Goal: Book appointment/travel/reservation

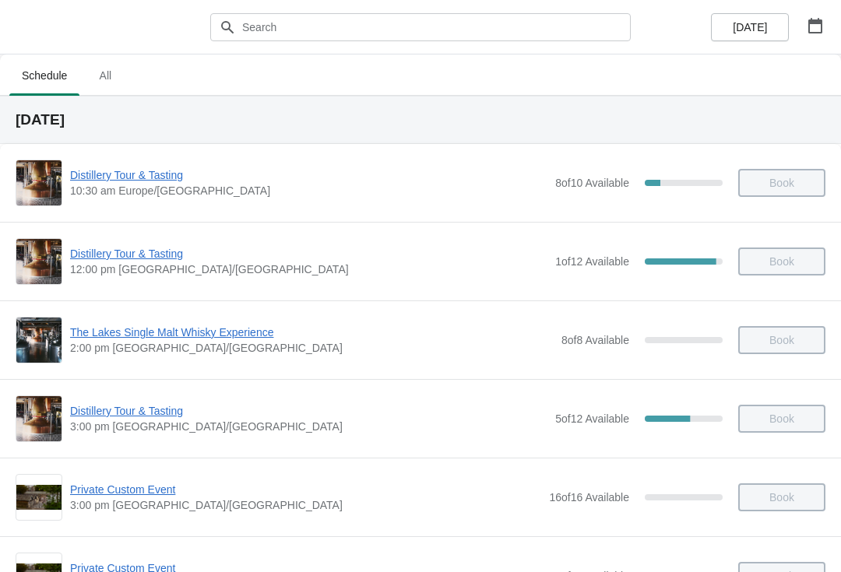
click at [814, 30] on icon "button" at bounding box center [815, 26] width 16 height 16
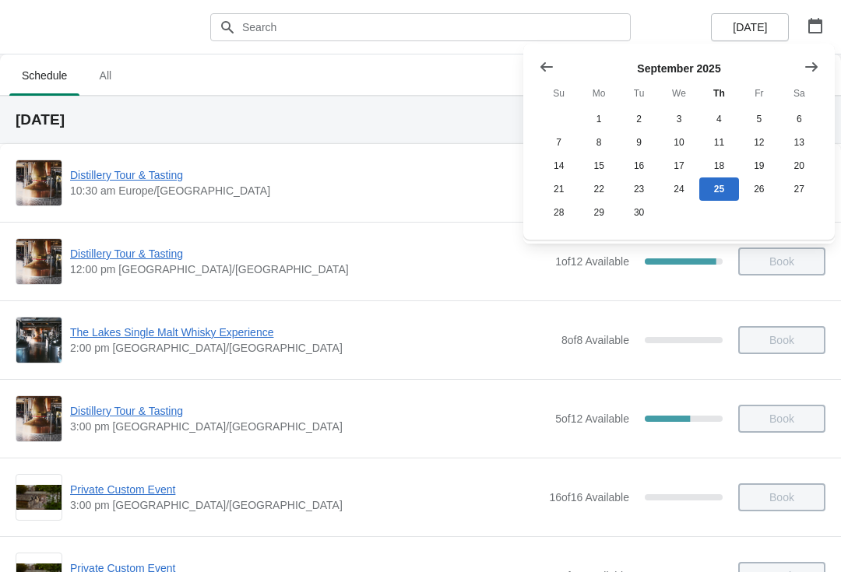
click at [604, 224] on button "29" at bounding box center [599, 212] width 40 height 23
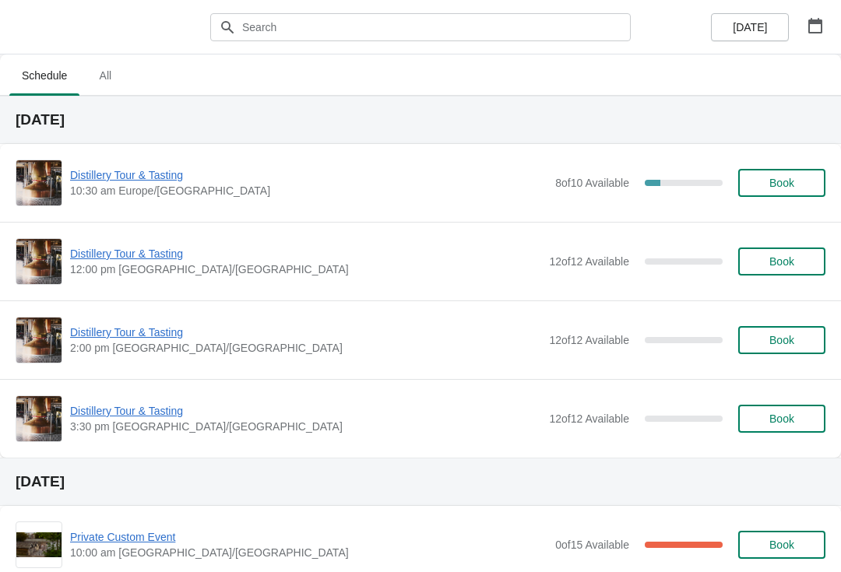
click at [792, 188] on span "Book" at bounding box center [781, 183] width 25 height 12
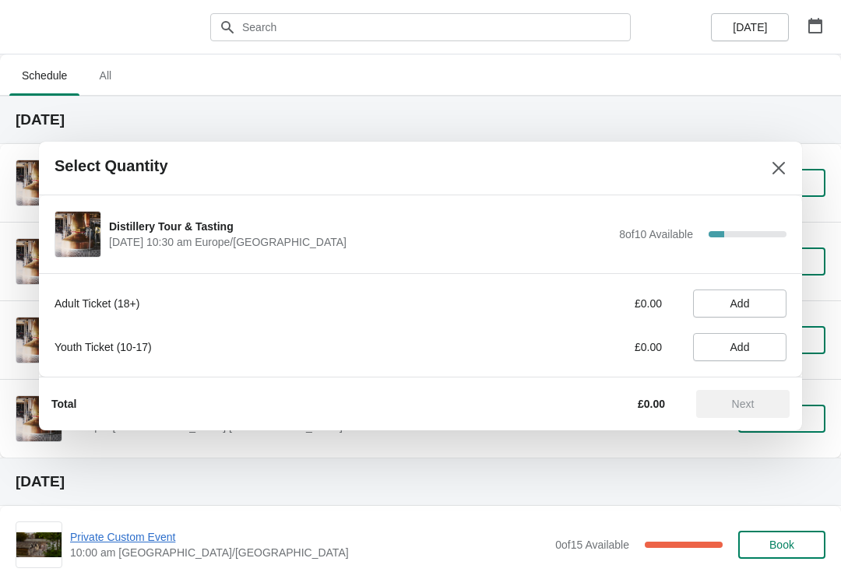
click at [749, 303] on span "Add" at bounding box center [739, 303] width 19 height 12
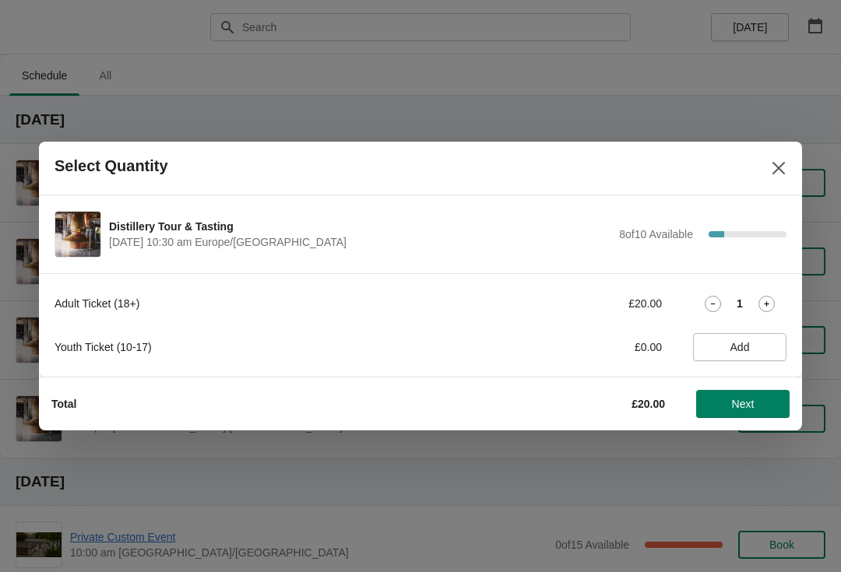
click at [770, 308] on icon at bounding box center [766, 304] width 16 height 16
click at [740, 403] on span "Next" at bounding box center [743, 404] width 23 height 12
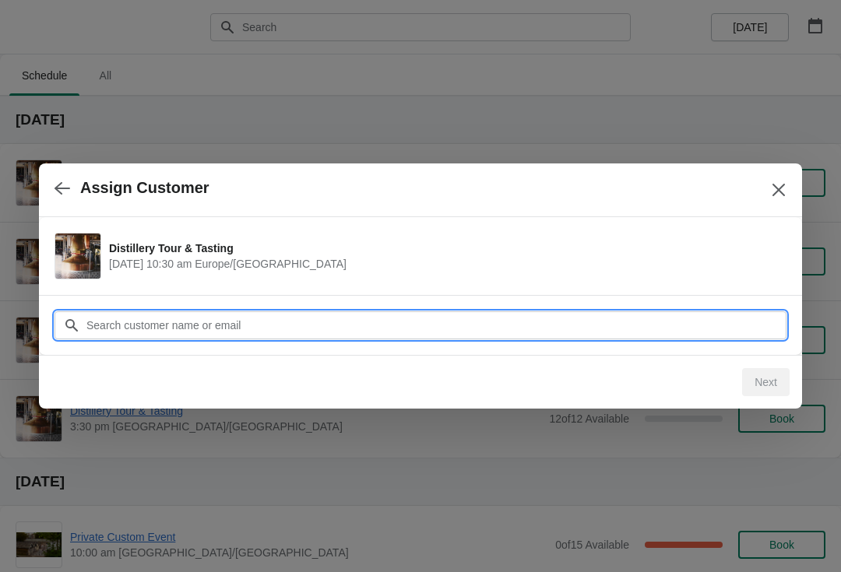
click at [350, 324] on input "Customer" at bounding box center [436, 325] width 701 height 28
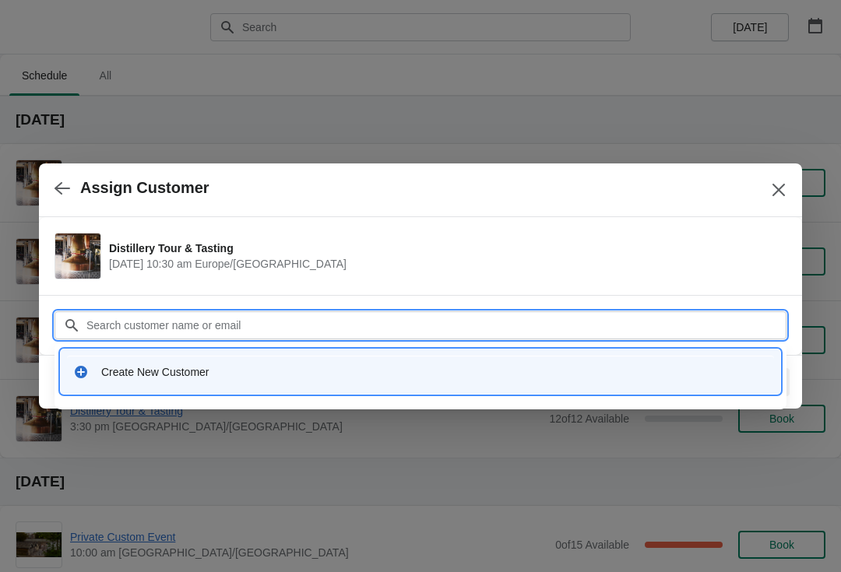
click at [100, 369] on div "Create New Customer" at bounding box center [420, 372] width 695 height 16
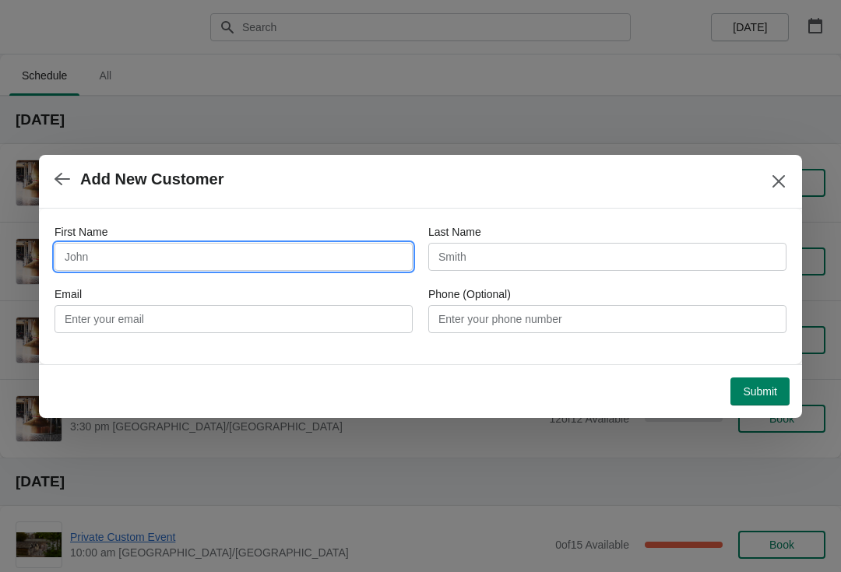
click at [209, 254] on input "First Name" at bounding box center [234, 257] width 358 height 28
type input "Julie"
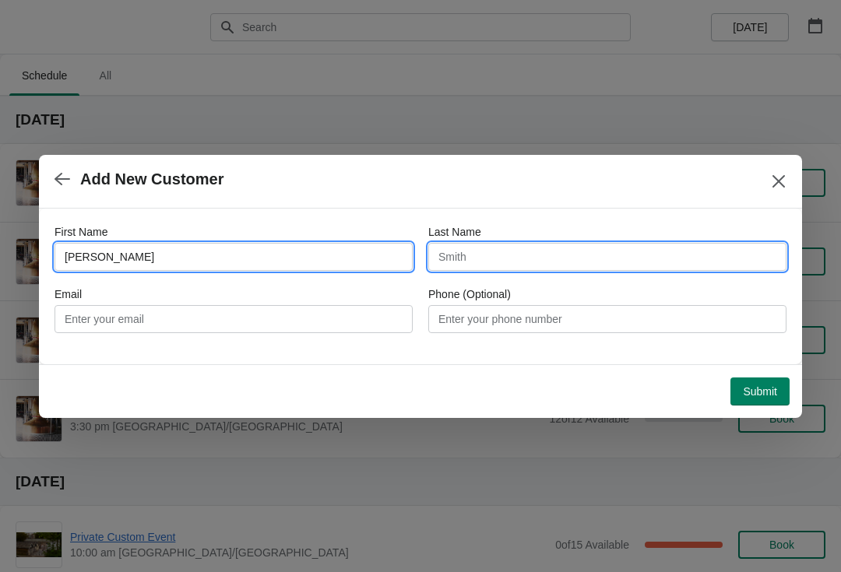
click at [580, 266] on input "Last Name" at bounding box center [607, 257] width 358 height 28
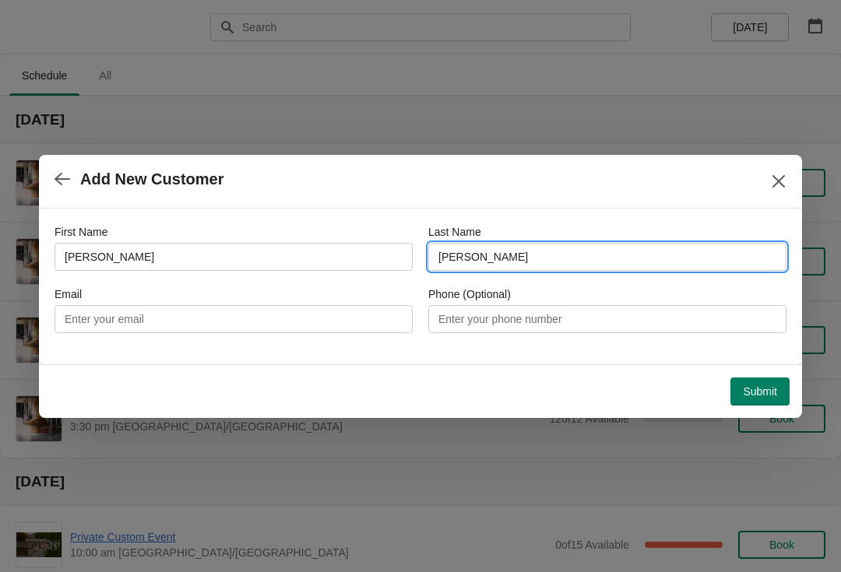
type input "Taylor"
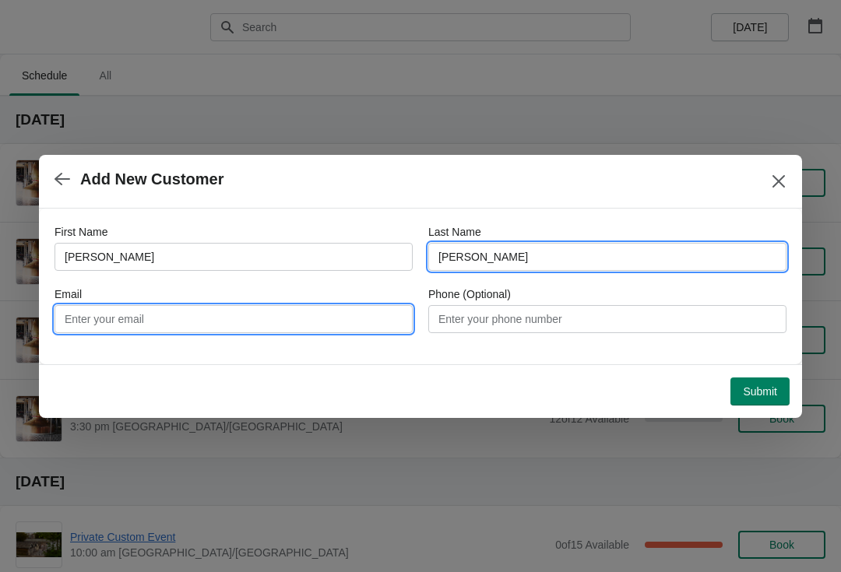
click at [280, 311] on input "Email" at bounding box center [234, 319] width 358 height 28
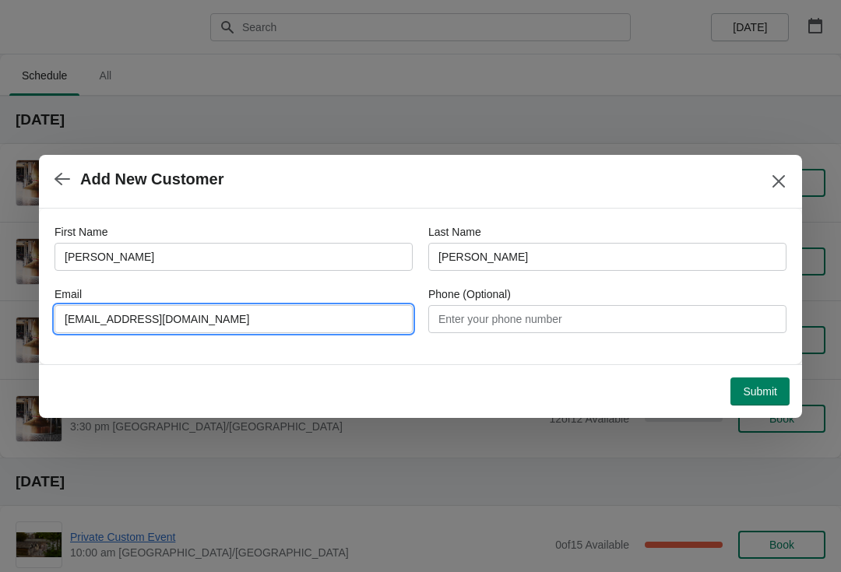
type input "taylorjm1954@gmail.com"
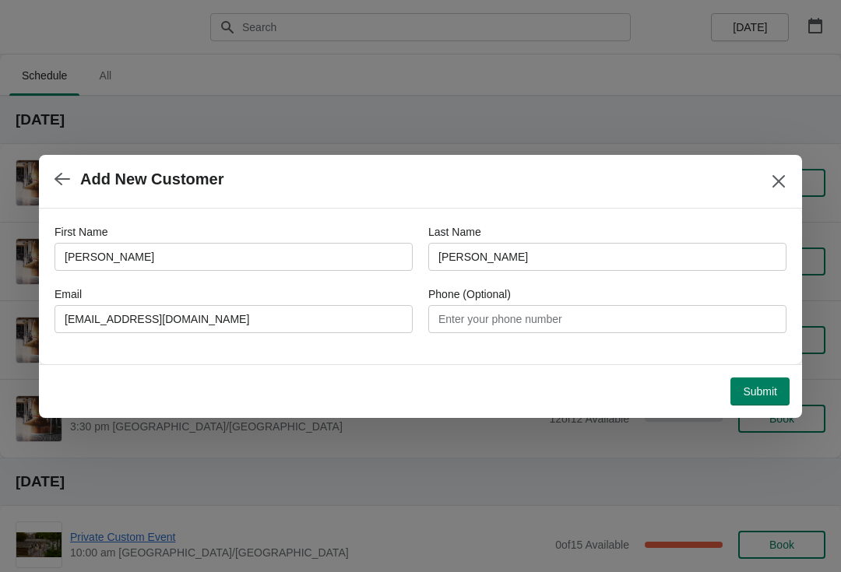
click at [749, 385] on span "Submit" at bounding box center [760, 391] width 34 height 12
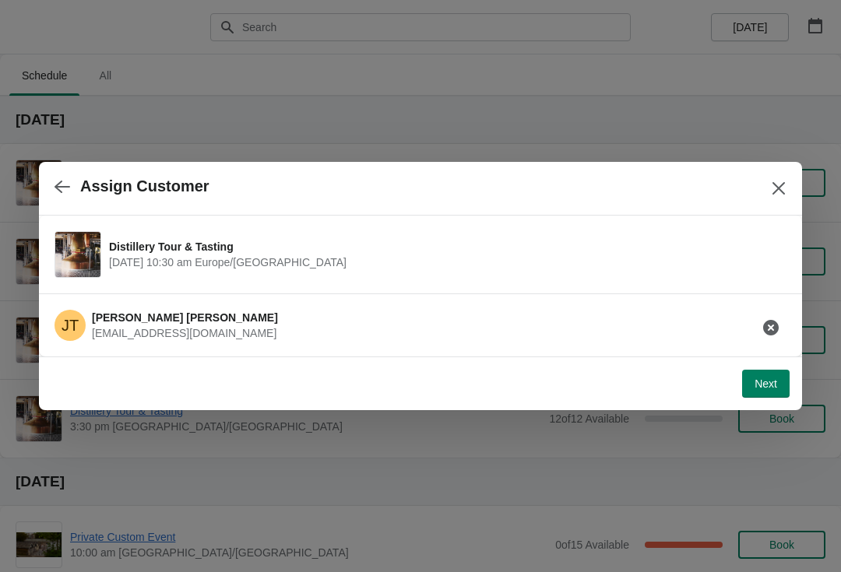
click at [759, 378] on span "Next" at bounding box center [765, 384] width 23 height 12
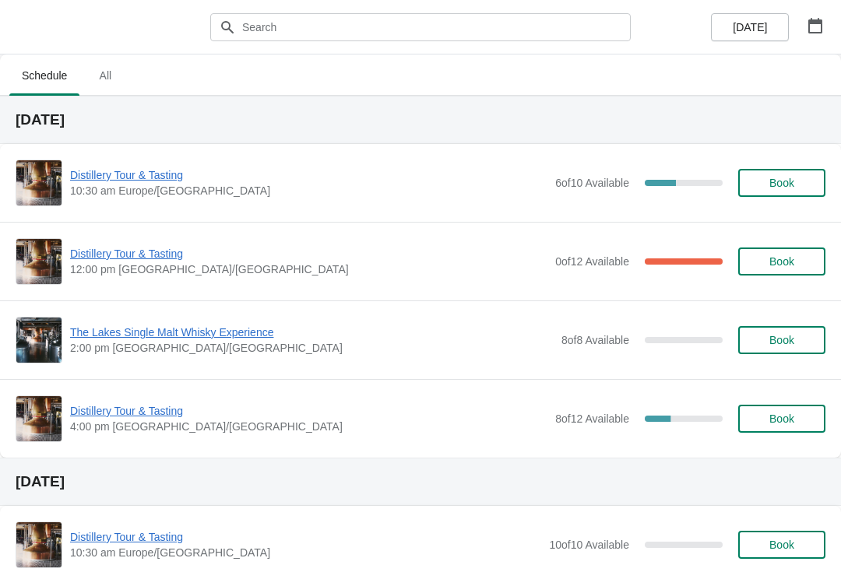
click at [815, 24] on icon "button" at bounding box center [815, 26] width 16 height 16
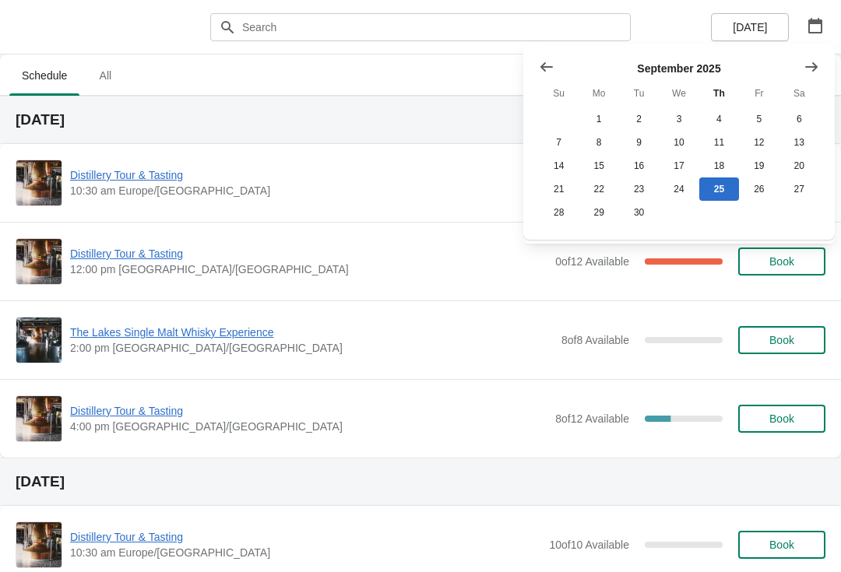
click at [818, 65] on icon "Show next month, October 2025" at bounding box center [812, 67] width 16 height 16
click at [561, 216] on button "26" at bounding box center [559, 212] width 40 height 23
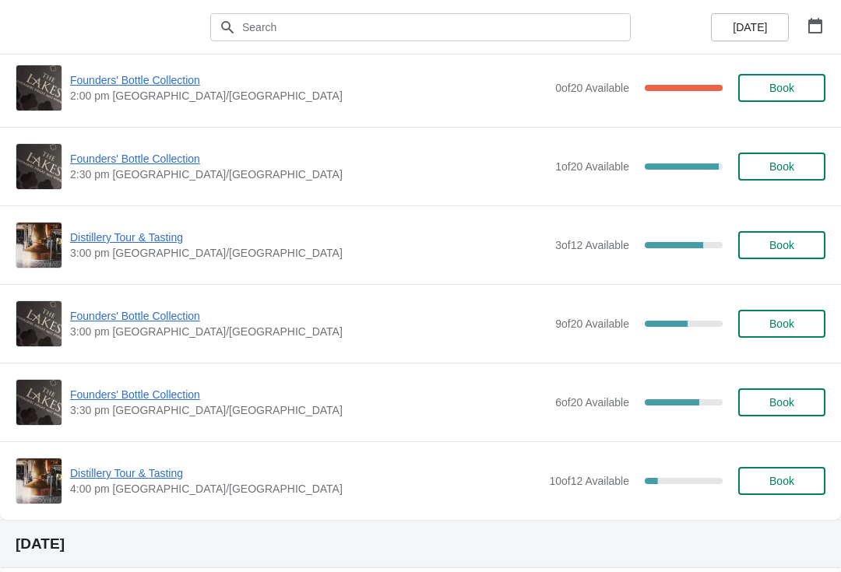
scroll to position [1118, 0]
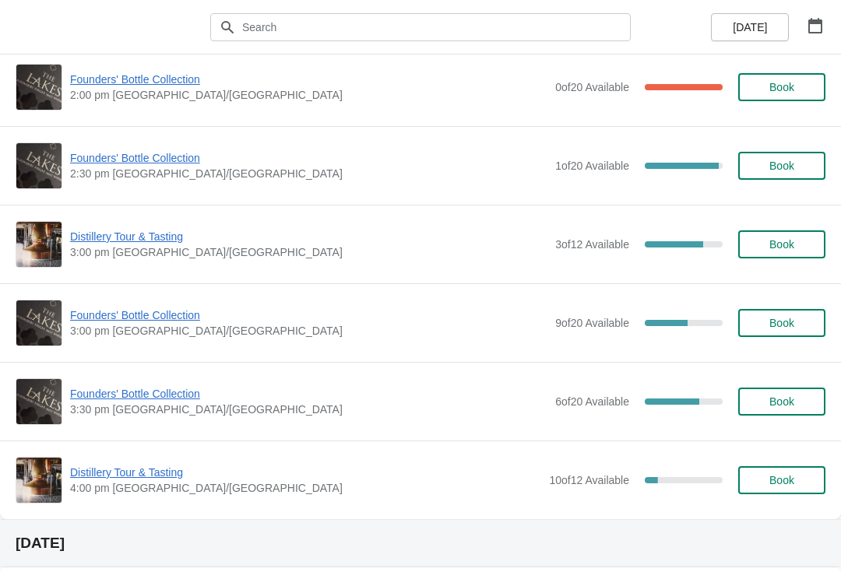
click at [771, 321] on span "Book" at bounding box center [781, 323] width 25 height 12
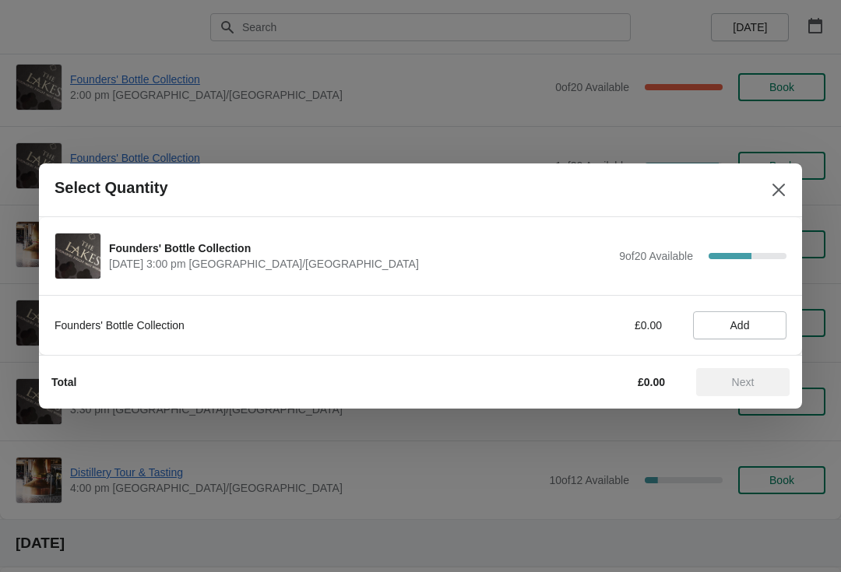
click at [735, 325] on span "Add" at bounding box center [739, 325] width 19 height 12
click at [734, 376] on span "Next" at bounding box center [743, 382] width 23 height 12
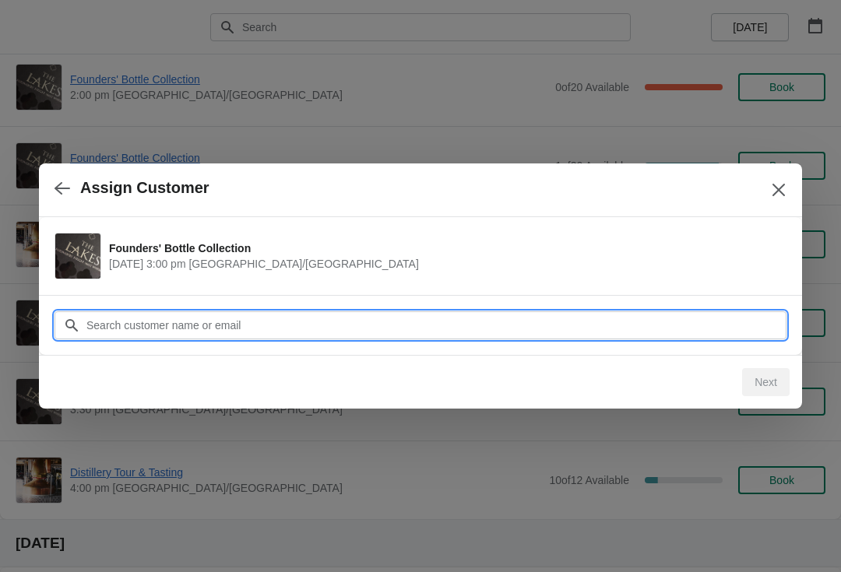
click at [508, 325] on input "Customer" at bounding box center [436, 325] width 701 height 28
